Goal: Entertainment & Leisure: Consume media (video, audio)

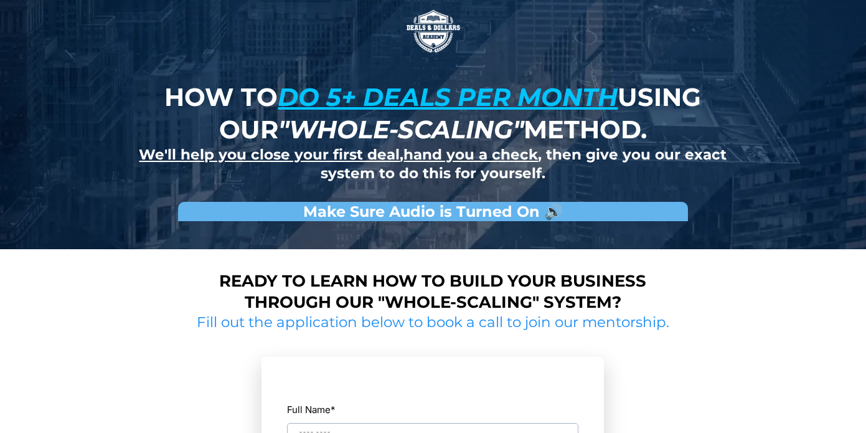
click at [447, 46] on img at bounding box center [433, 31] width 62 height 62
click at [440, 32] on img at bounding box center [433, 31] width 62 height 62
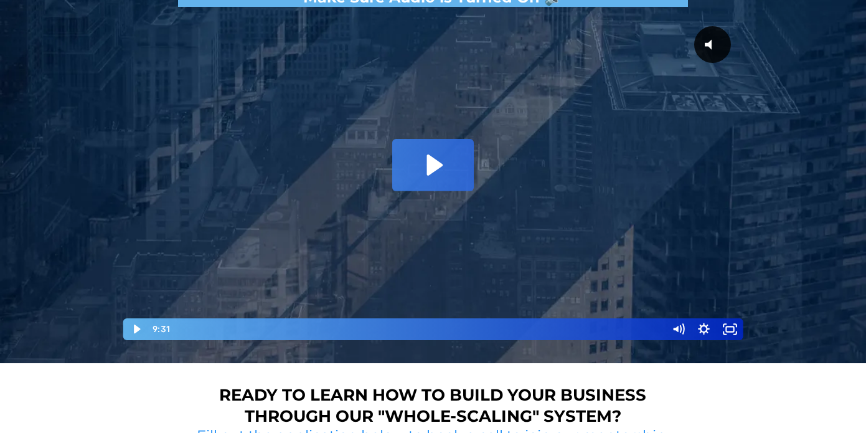
scroll to position [191, 0]
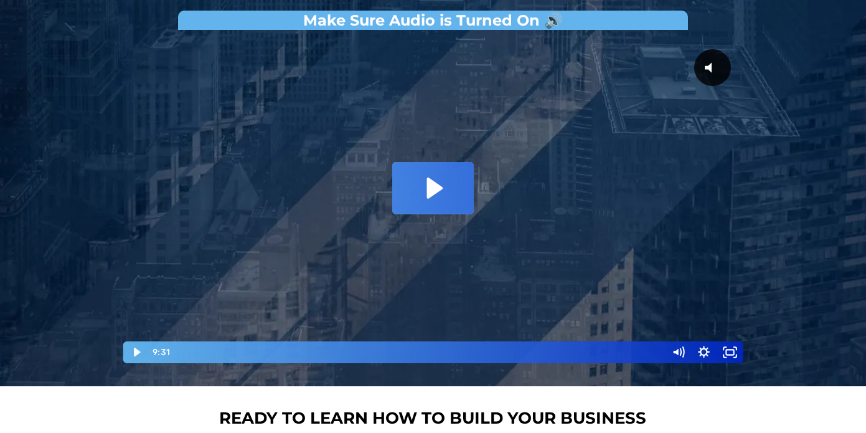
click at [438, 186] on icon "Play Video: David Choi - Whole-Scaling VSL V.2 (short)" at bounding box center [435, 187] width 16 height 21
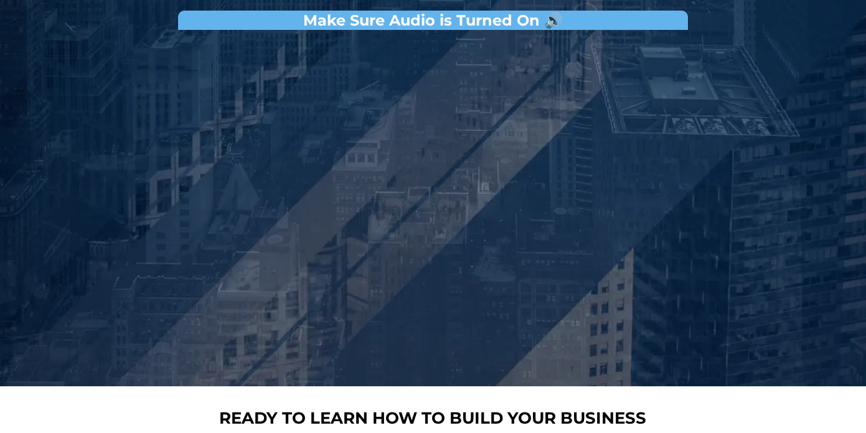
click at [122, 36] on button "Pause: David Choi - Whole-Scaling VSL V.2 (short)" at bounding box center [122, 36] width 1 height 1
click at [122, 36] on button "Play Video: David Choi - Whole-Scaling VSL V.2 (short)" at bounding box center [122, 36] width 1 height 1
click at [122, 36] on button "Pause: David Choi - Whole-Scaling VSL V.2 (short)" at bounding box center [122, 36] width 1 height 1
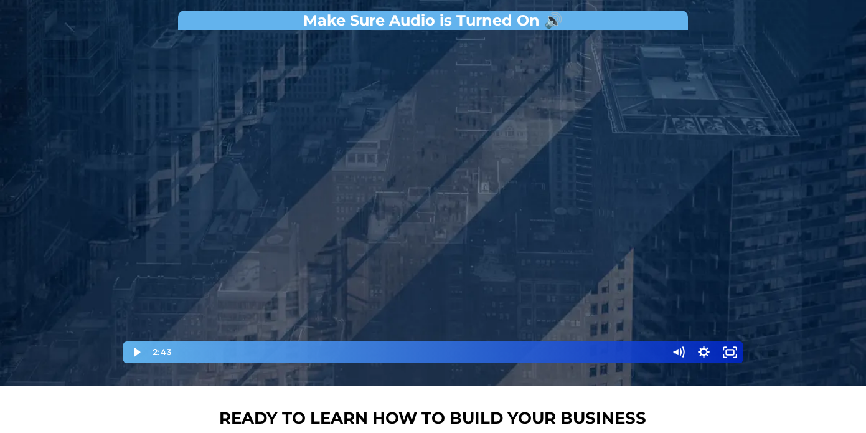
click at [390, 202] on div at bounding box center [433, 200] width 623 height 328
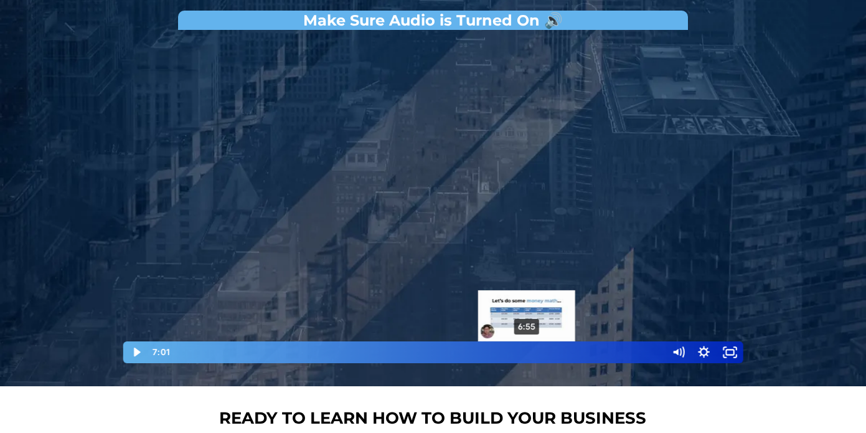
click at [527, 354] on div "6:55" at bounding box center [418, 352] width 479 height 22
click at [524, 354] on div "Playbar" at bounding box center [522, 351] width 7 height 7
click at [517, 354] on div "6:42" at bounding box center [418, 352] width 479 height 22
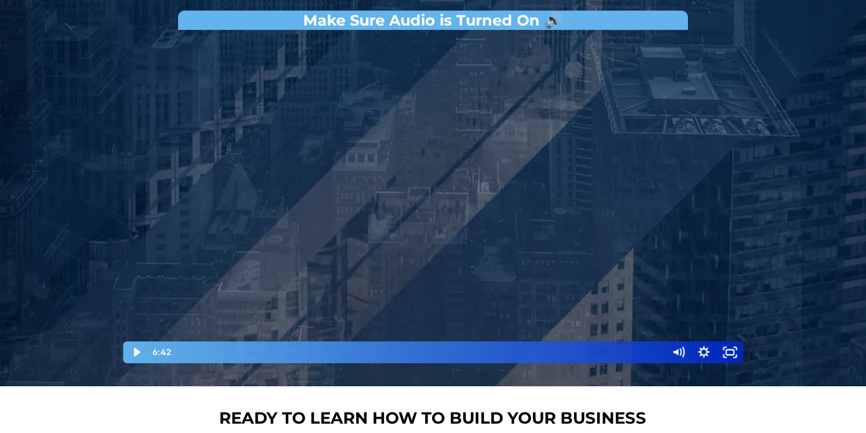
click at [470, 248] on div at bounding box center [433, 200] width 623 height 328
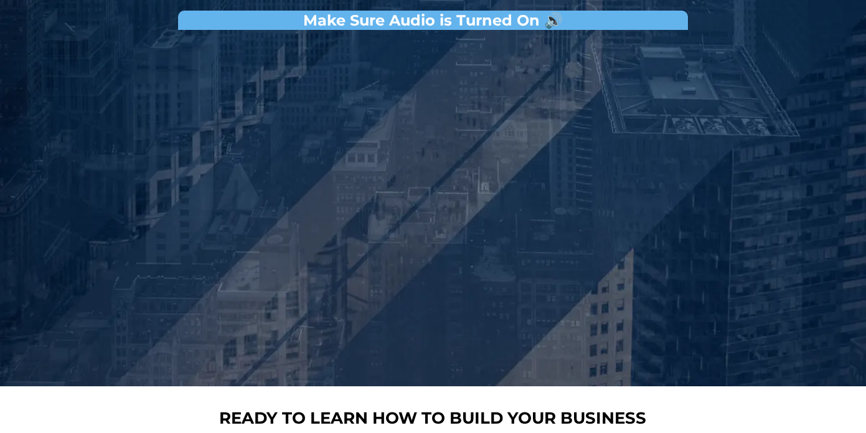
click at [122, 36] on button "Pause: David Choi - Whole-Scaling VSL V.2 (short)" at bounding box center [122, 36] width 1 height 1
click at [122, 36] on button "Play Video: David Choi - Whole-Scaling VSL V.2 (short)" at bounding box center [122, 36] width 1 height 1
click at [122, 36] on button "Pause: David Choi - Whole-Scaling VSL V.2 (short)" at bounding box center [122, 36] width 1 height 1
click at [122, 36] on button "Play Video: David Choi - Whole-Scaling VSL V.2 (short)" at bounding box center [122, 36] width 1 height 1
click at [122, 36] on button "Pause: David Choi - Whole-Scaling VSL V.2 (short)" at bounding box center [122, 36] width 1 height 1
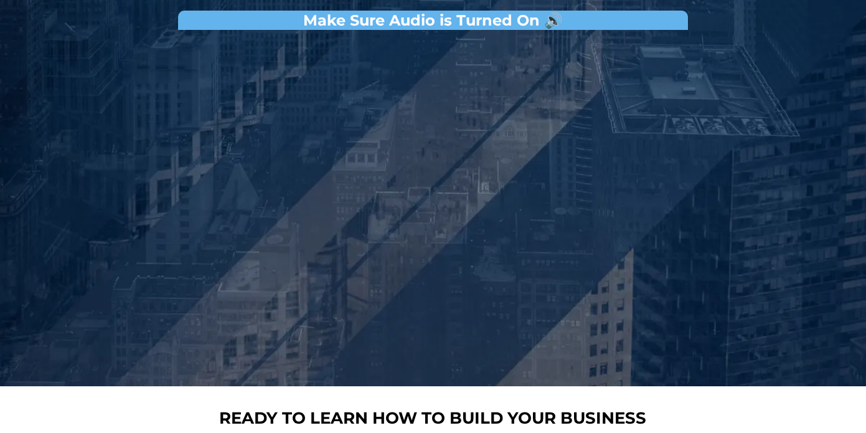
click at [122, 36] on button "Play Video: David Choi - Whole-Scaling VSL V.2 (short)" at bounding box center [122, 36] width 1 height 1
click at [122, 36] on button "Pause: David Choi - Whole-Scaling VSL V.2 (short)" at bounding box center [122, 36] width 1 height 1
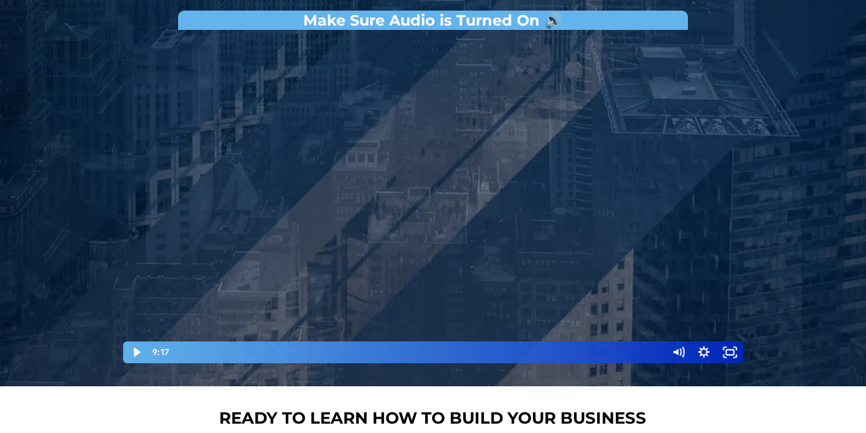
click at [122, 36] on button "Play Video: David Choi - Whole-Scaling VSL V.2 (short)" at bounding box center [122, 36] width 1 height 1
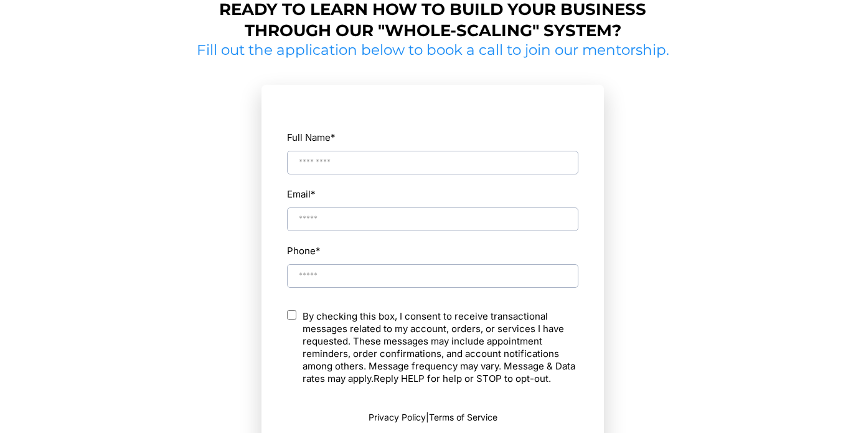
scroll to position [827, 0]
